Goal: Task Accomplishment & Management: Use online tool/utility

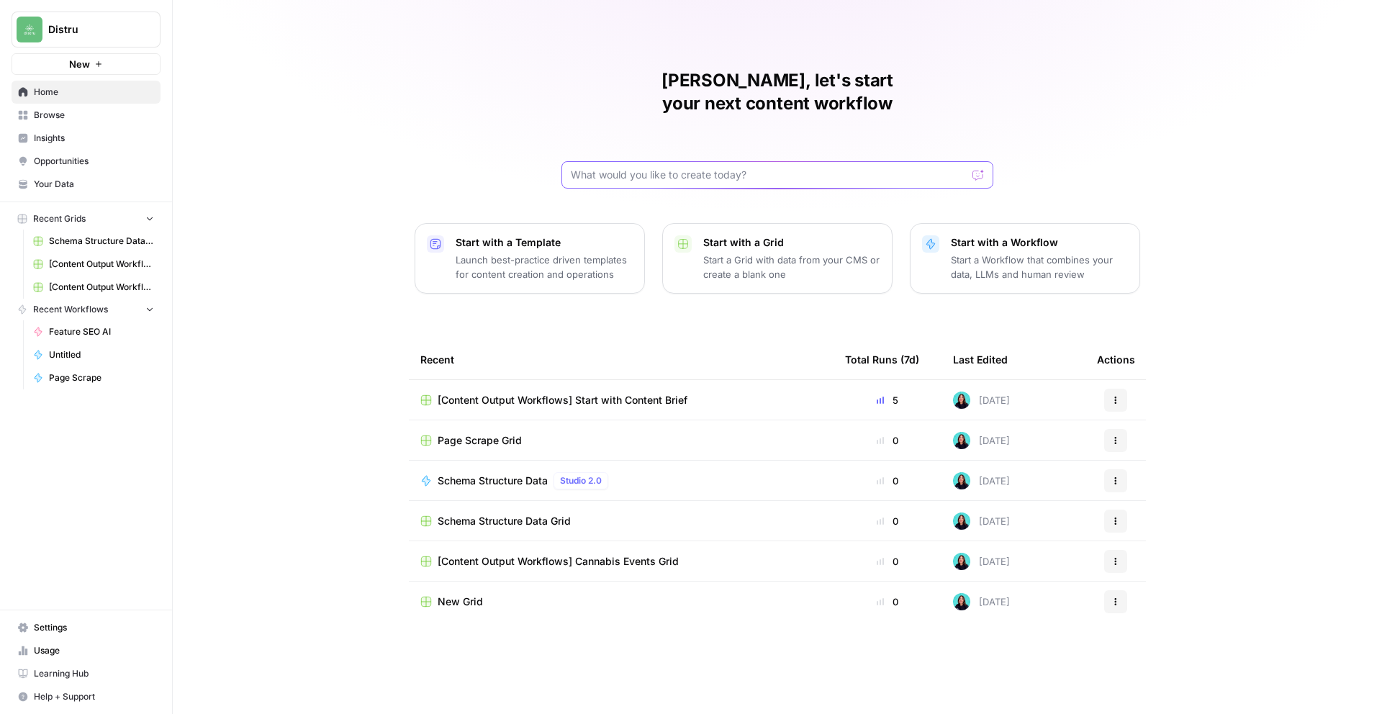
click at [629, 168] on input "text" at bounding box center [769, 175] width 396 height 14
click at [628, 168] on input "text" at bounding box center [769, 175] width 396 height 14
click at [487, 433] on span "Page Scrape Grid" at bounding box center [480, 440] width 84 height 14
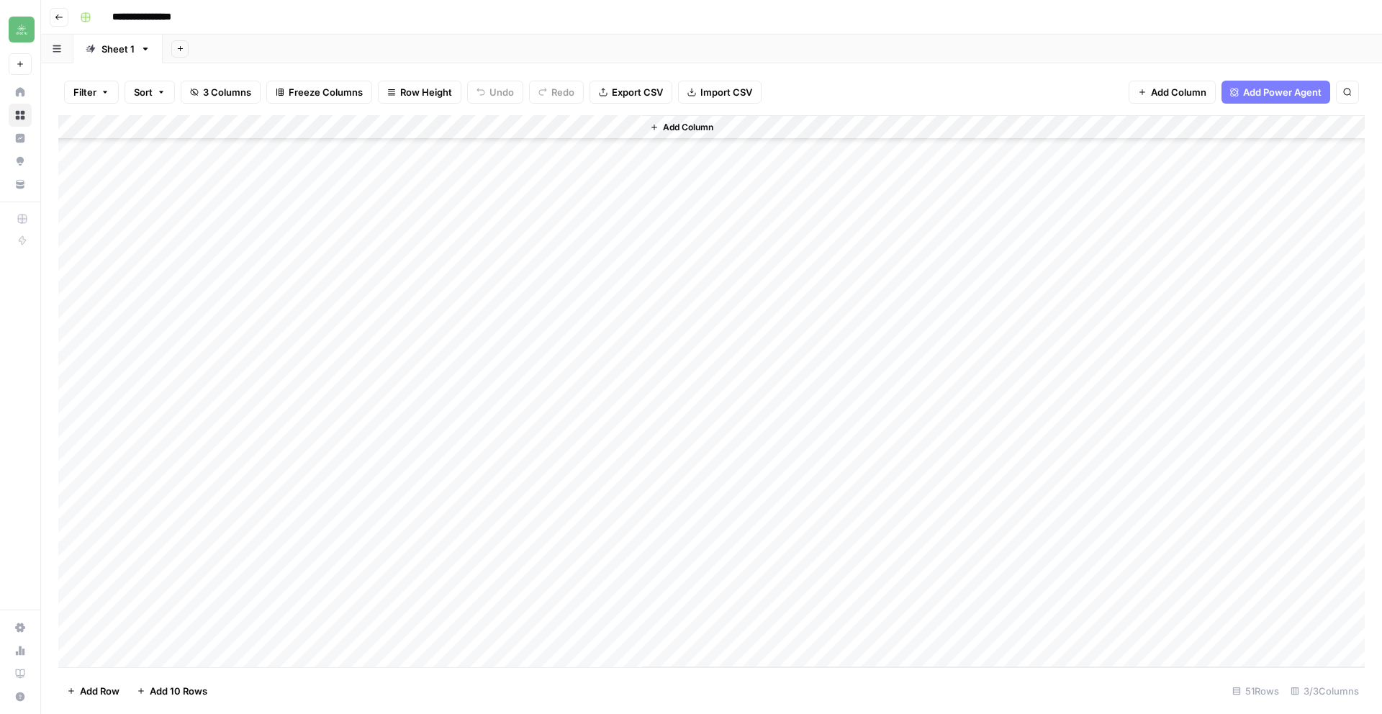
scroll to position [744, 0]
click at [140, 657] on div "Add Column" at bounding box center [711, 391] width 1306 height 552
click at [153, 623] on textarea at bounding box center [246, 632] width 276 height 20
type textarea "**********"
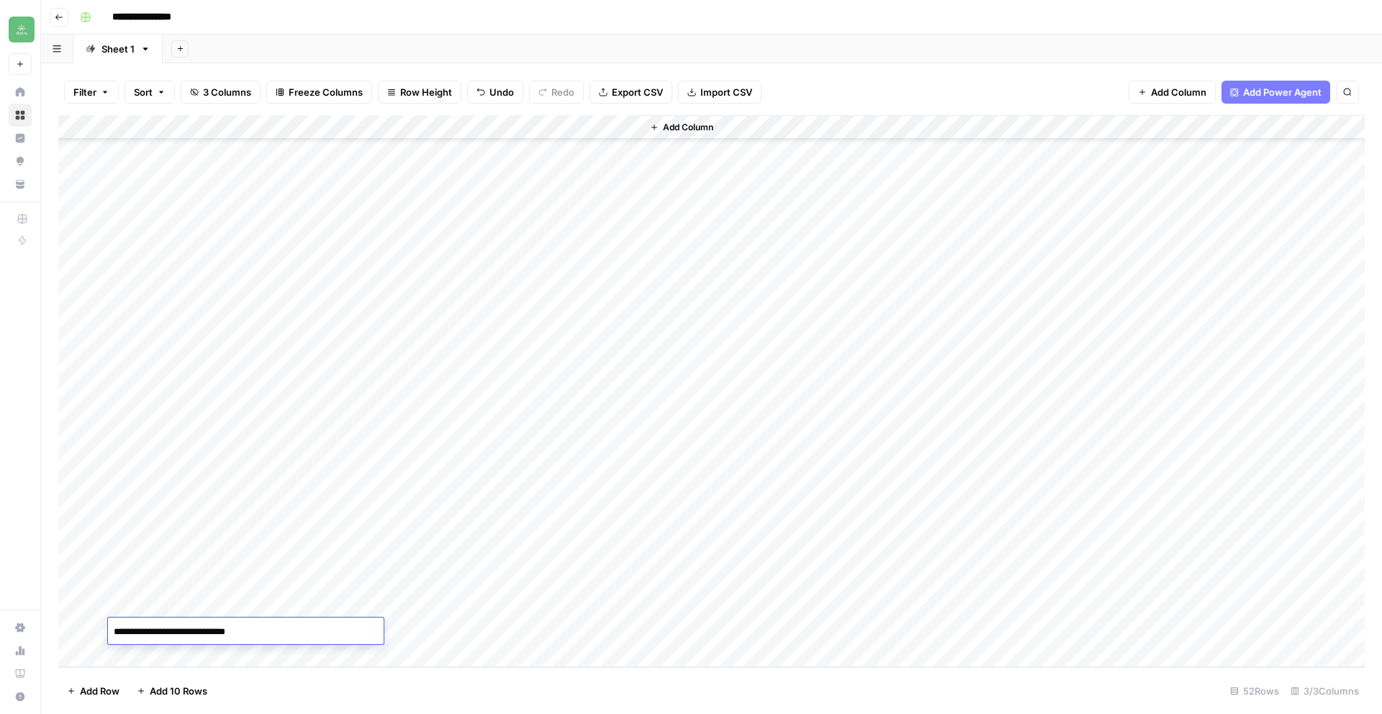
click at [458, 632] on div "Add Column" at bounding box center [711, 391] width 1306 height 552
click at [448, 631] on div "Add Column" at bounding box center [711, 391] width 1306 height 552
click at [1365, 659] on icon "close" at bounding box center [1362, 657] width 10 height 12
click at [564, 628] on div "Add Column" at bounding box center [711, 391] width 1306 height 552
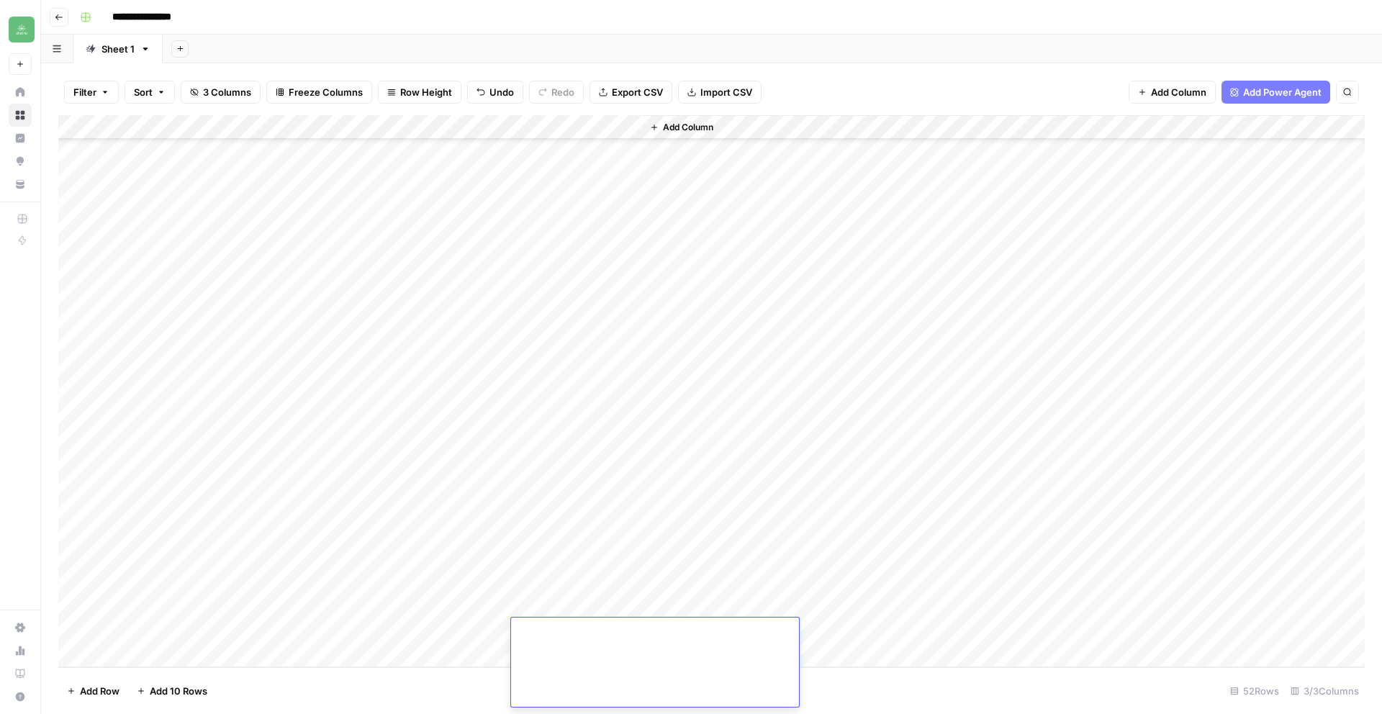
scroll to position [4211, 0]
click at [263, 659] on div "Add Column" at bounding box center [711, 391] width 1306 height 552
click at [230, 646] on div "Add Column" at bounding box center [711, 391] width 1306 height 552
type textarea "**********"
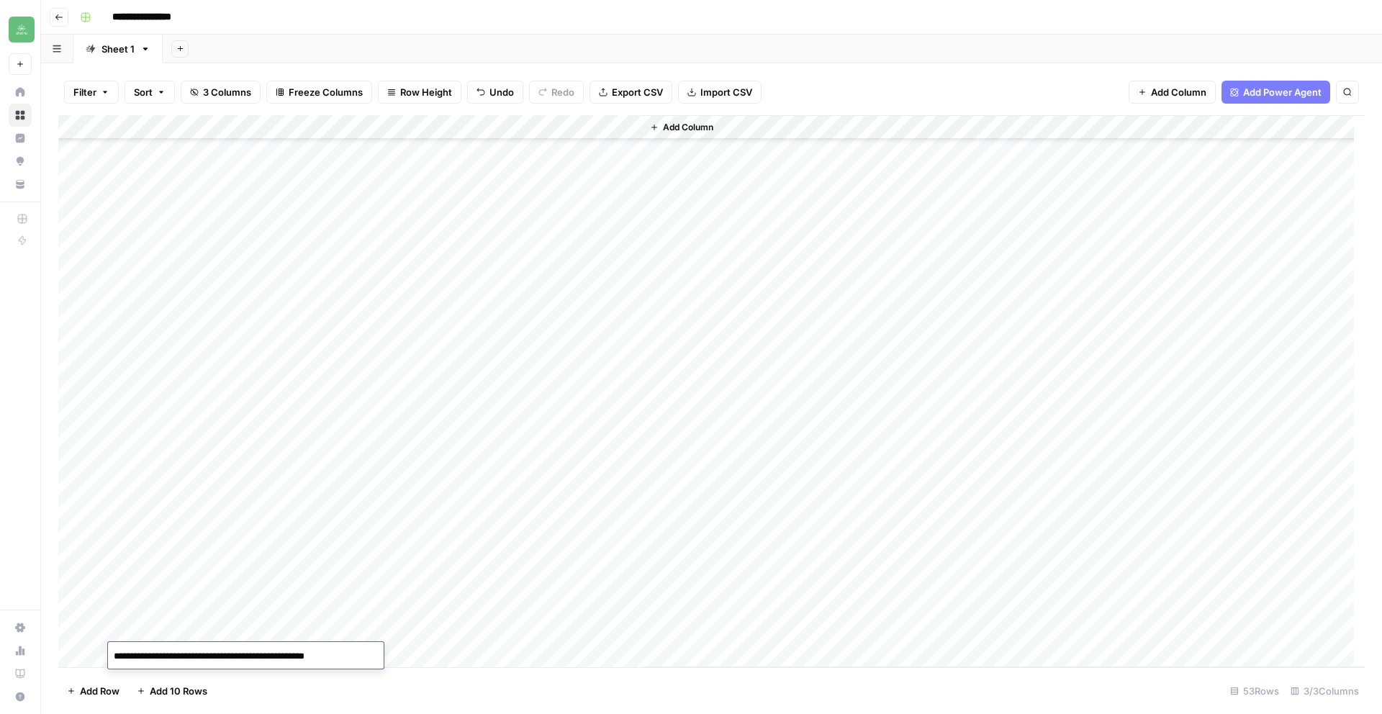
click at [457, 655] on div "Add Column" at bounding box center [711, 391] width 1306 height 552
click at [622, 632] on div "Add Column" at bounding box center [711, 391] width 1306 height 552
click at [615, 631] on div "Add Column" at bounding box center [711, 391] width 1306 height 552
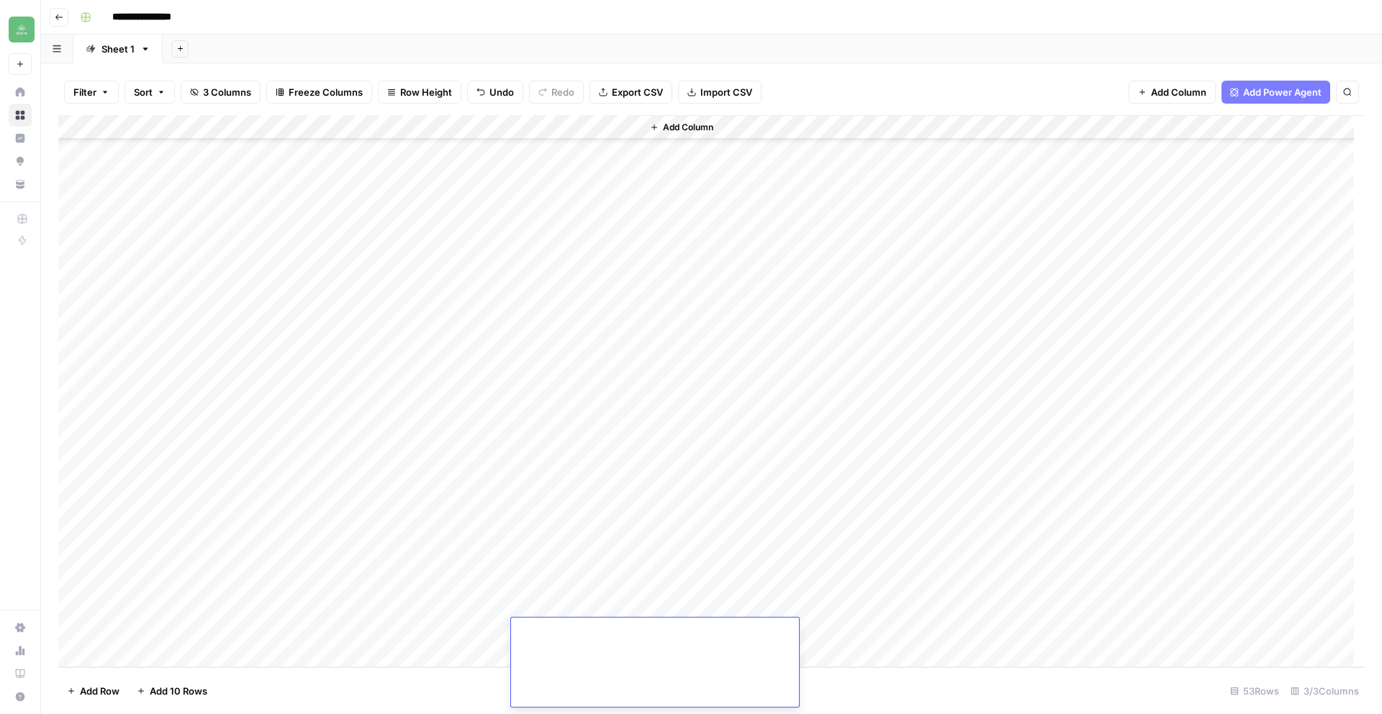
scroll to position [4499, 0]
